Goal: Information Seeking & Learning: Understand process/instructions

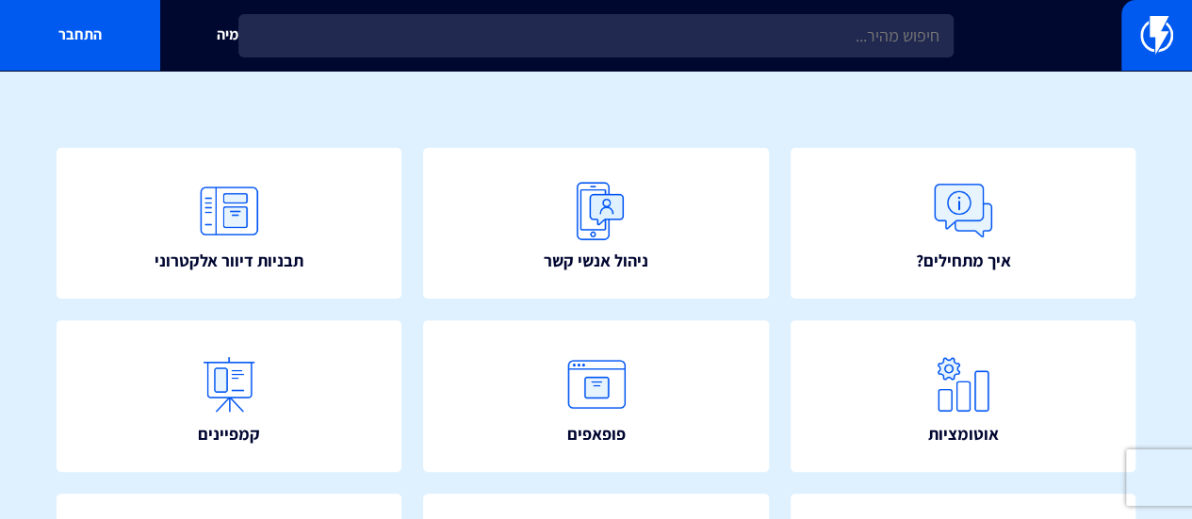
scroll to position [41, 0]
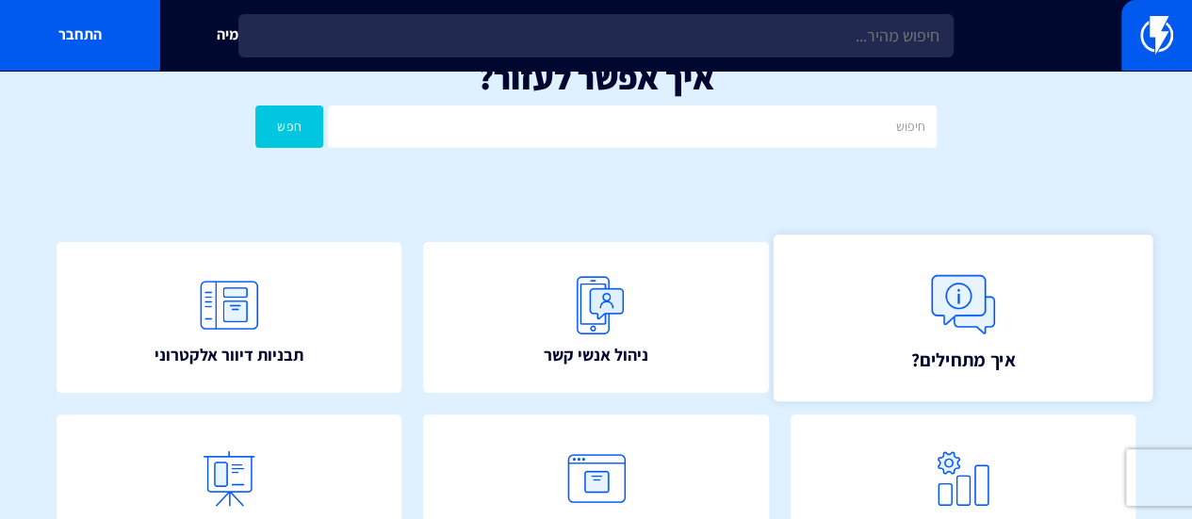
click at [876, 289] on link "איך מתחילים?" at bounding box center [963, 318] width 380 height 167
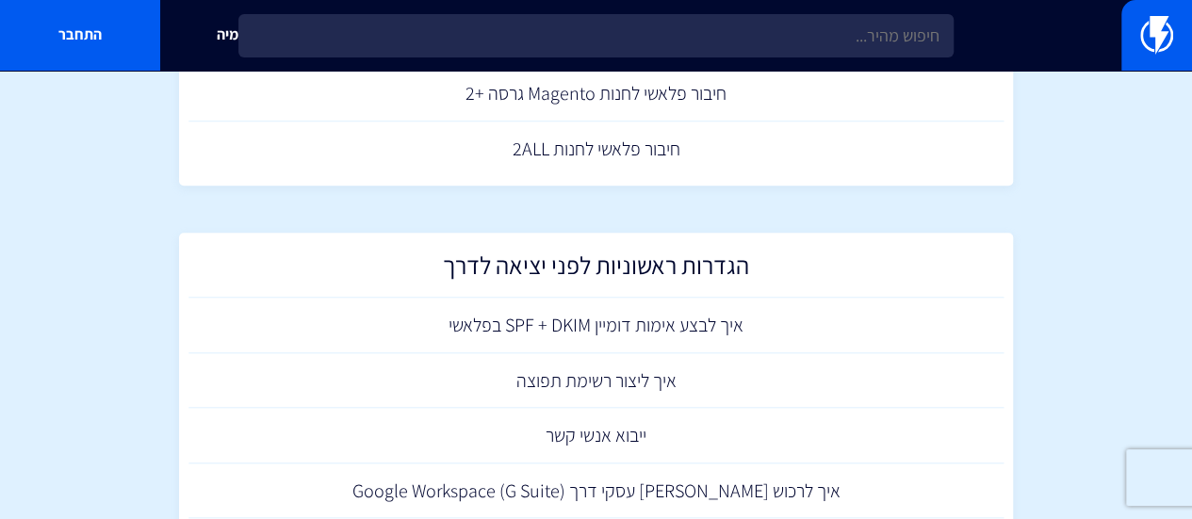
scroll to position [754, 0]
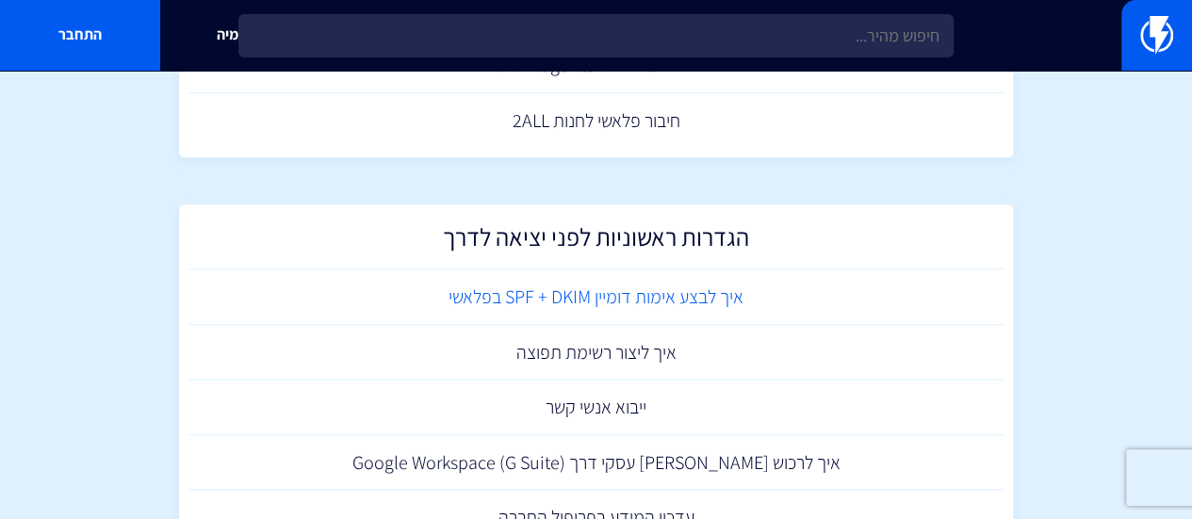
click at [660, 285] on link "איך לבצע אימות דומיין SPF + DKIM בפלאשי" at bounding box center [596, 297] width 816 height 56
